Goal: Task Accomplishment & Management: Use online tool/utility

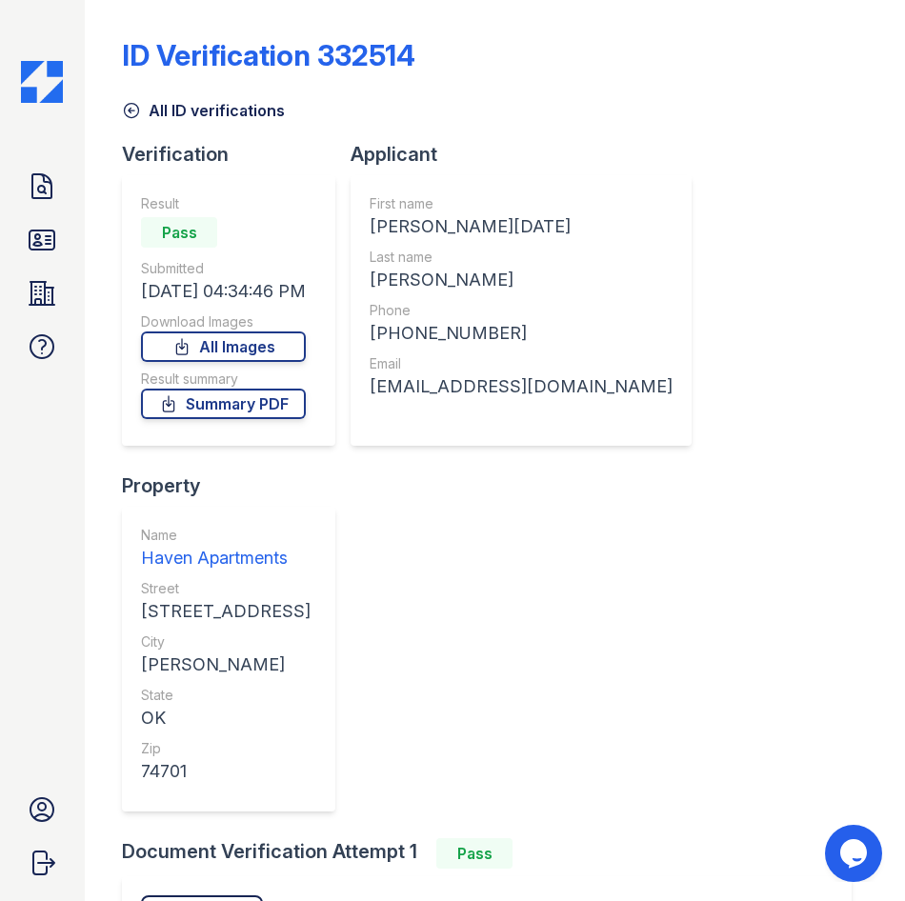
click at [686, 61] on div "ID Verification 332514" at bounding box center [494, 63] width 745 height 50
click at [42, 296] on icon at bounding box center [42, 293] width 30 height 30
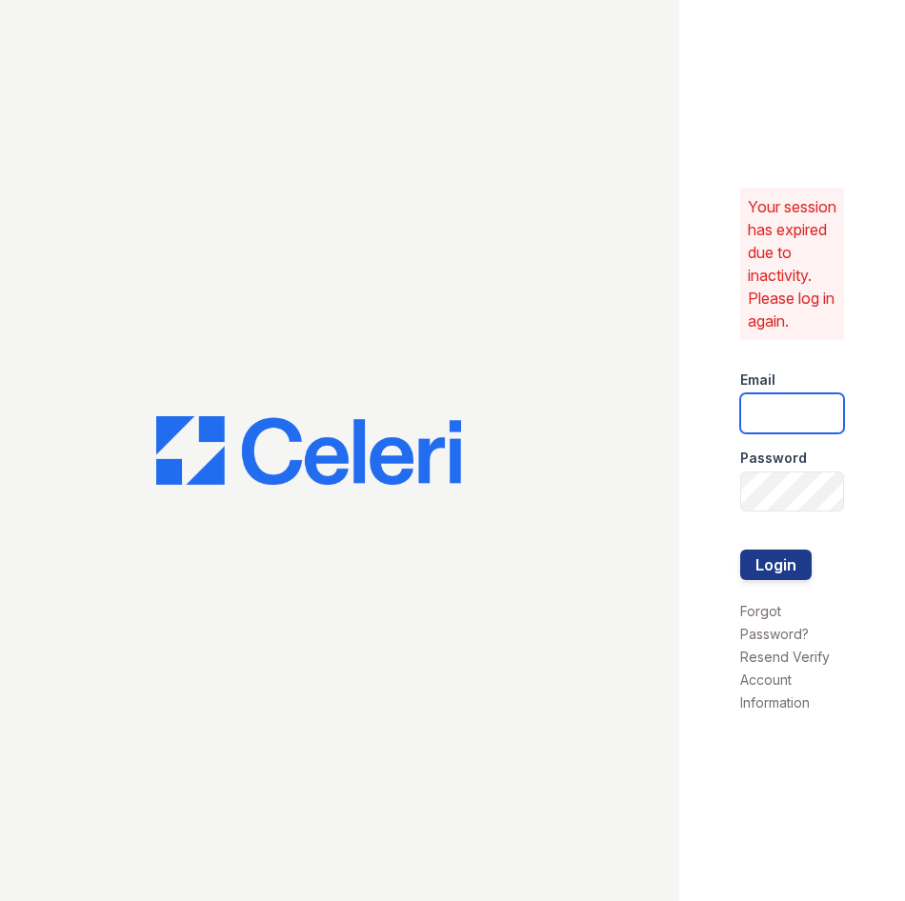
type input "haven1@cafmanagement.com"
click at [778, 558] on button "Login" at bounding box center [775, 565] width 71 height 30
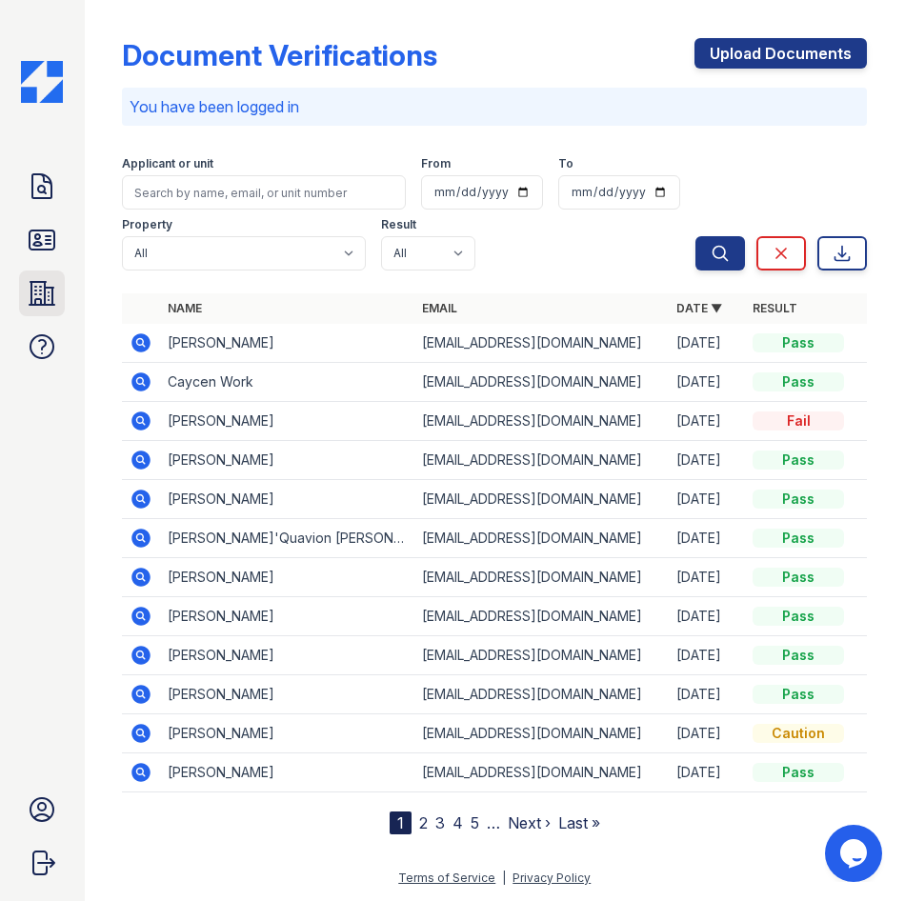
click at [41, 305] on icon at bounding box center [42, 293] width 25 height 23
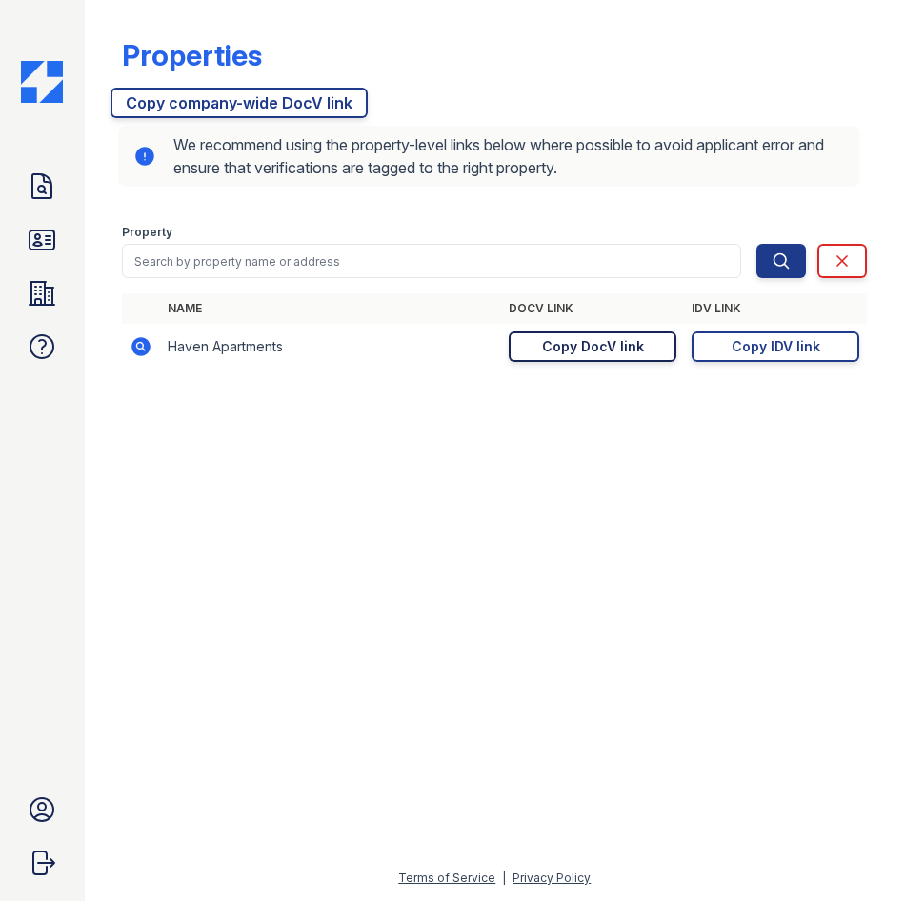
click at [581, 353] on div "Copy DocV link" at bounding box center [593, 346] width 102 height 19
